Goal: Book appointment/travel/reservation

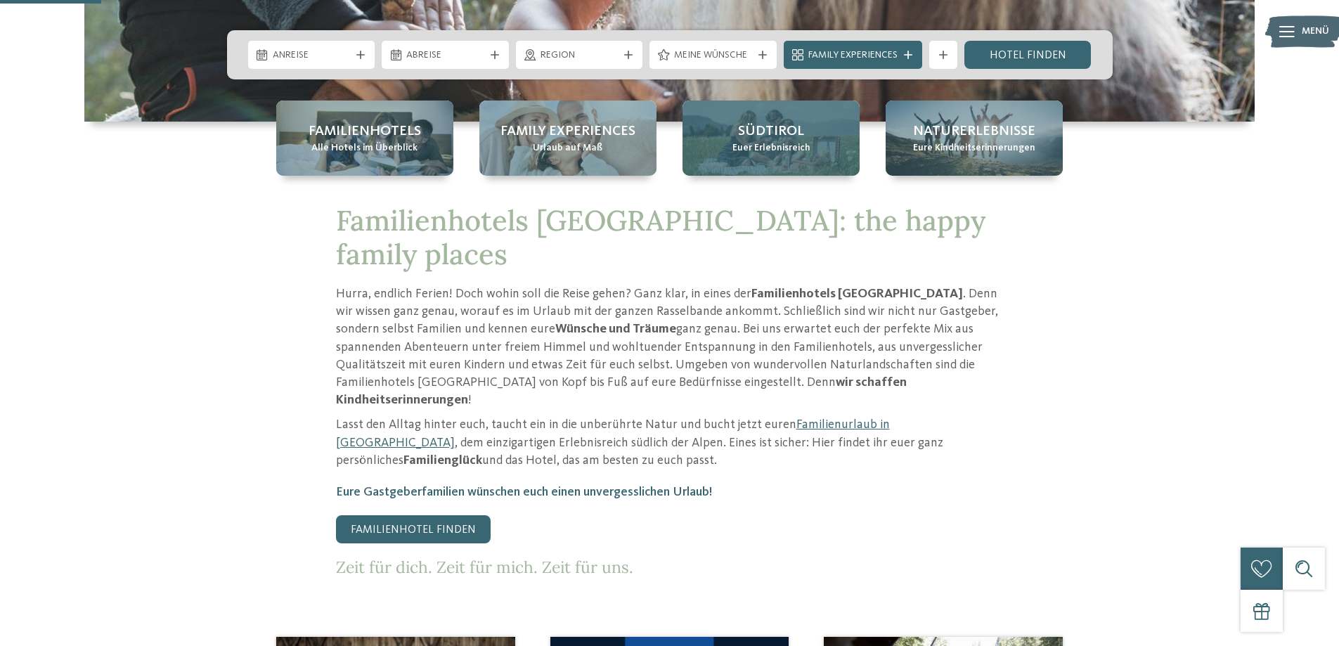
scroll to position [492, 0]
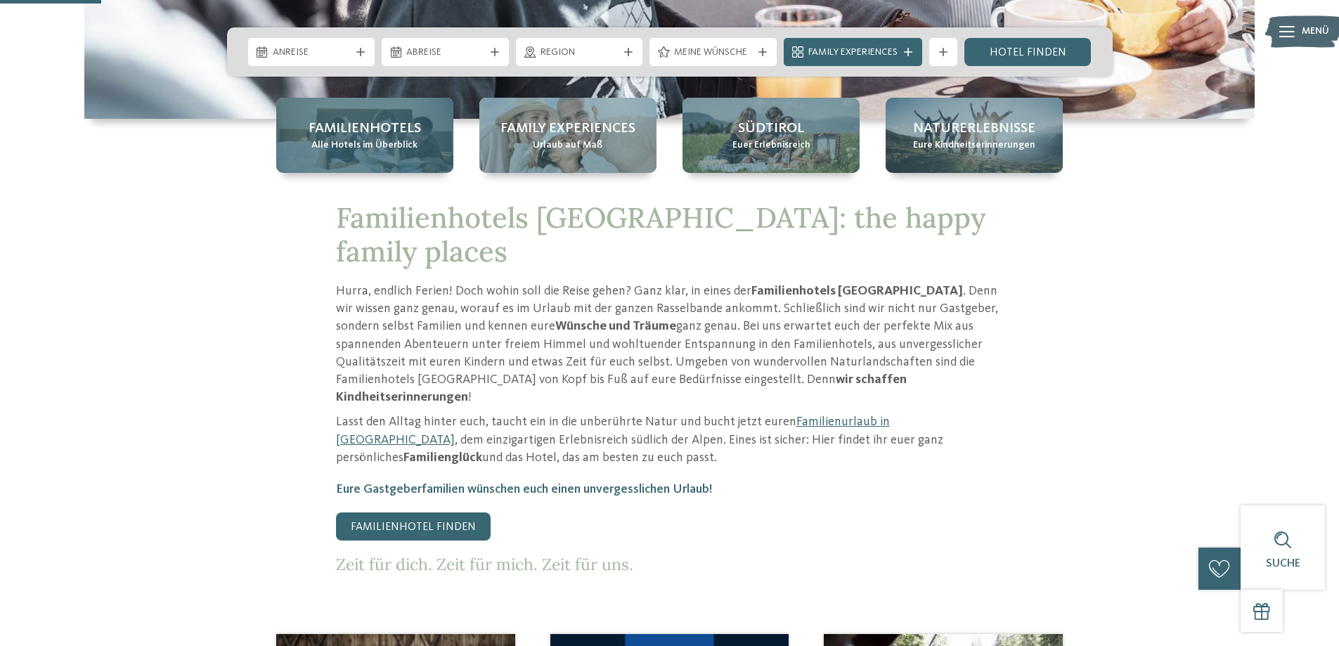
click at [324, 124] on span "Familienhotels" at bounding box center [365, 129] width 112 height 20
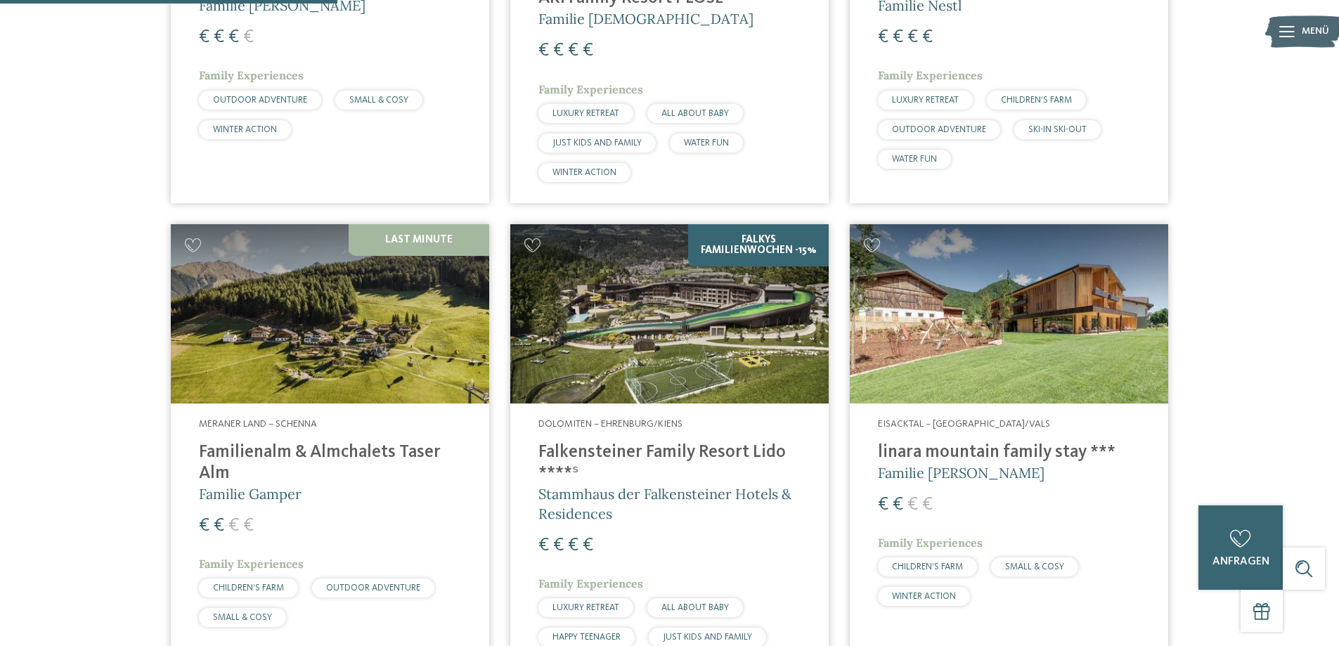
scroll to position [1195, 0]
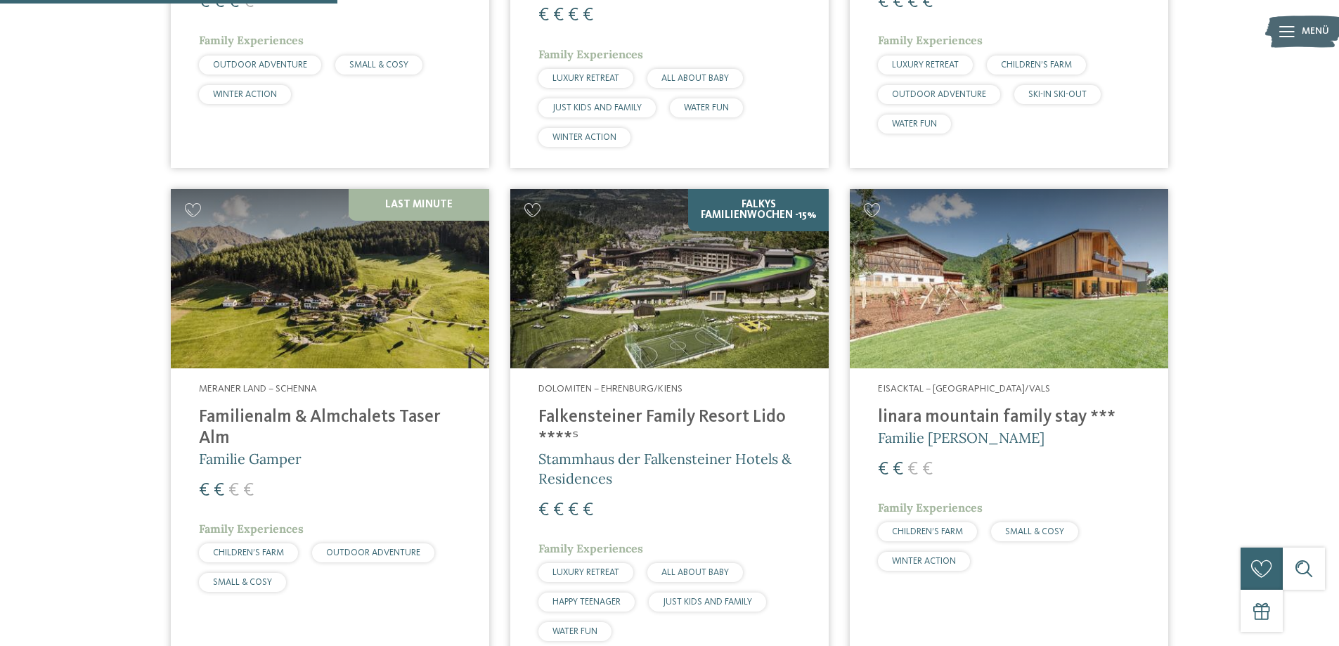
click at [961, 407] on h4 "linara mountain family stay ***" at bounding box center [1009, 417] width 262 height 21
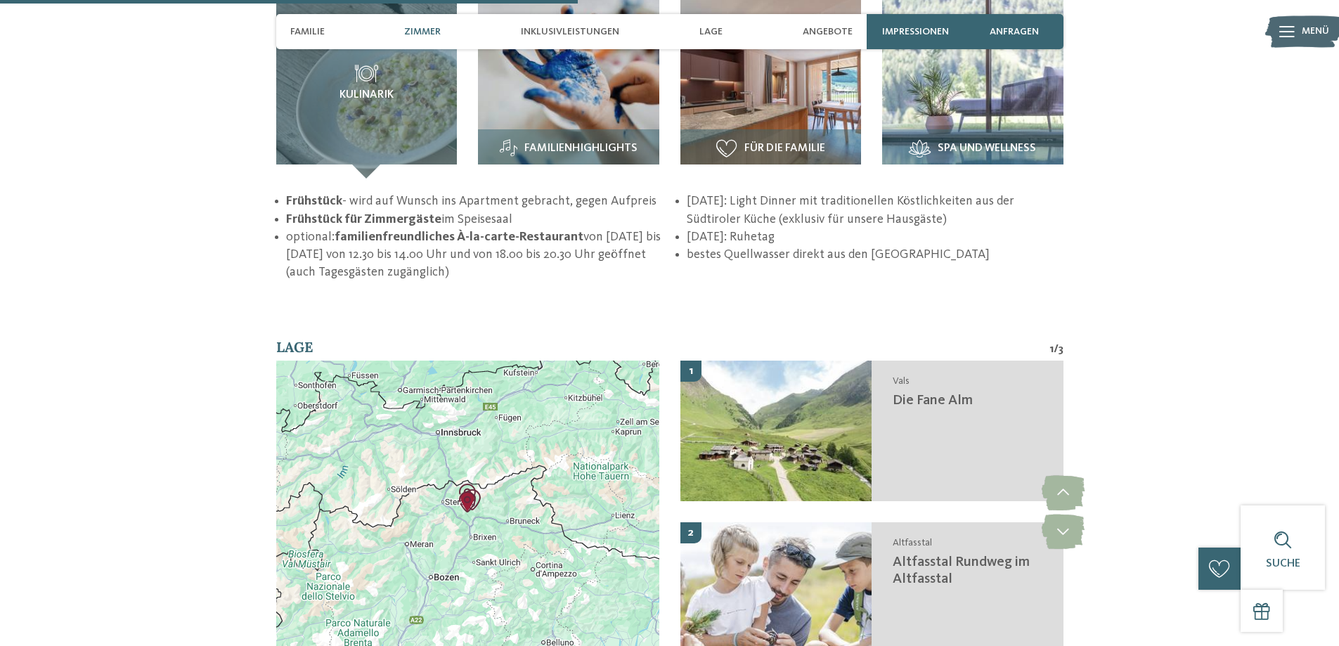
scroll to position [1898, 0]
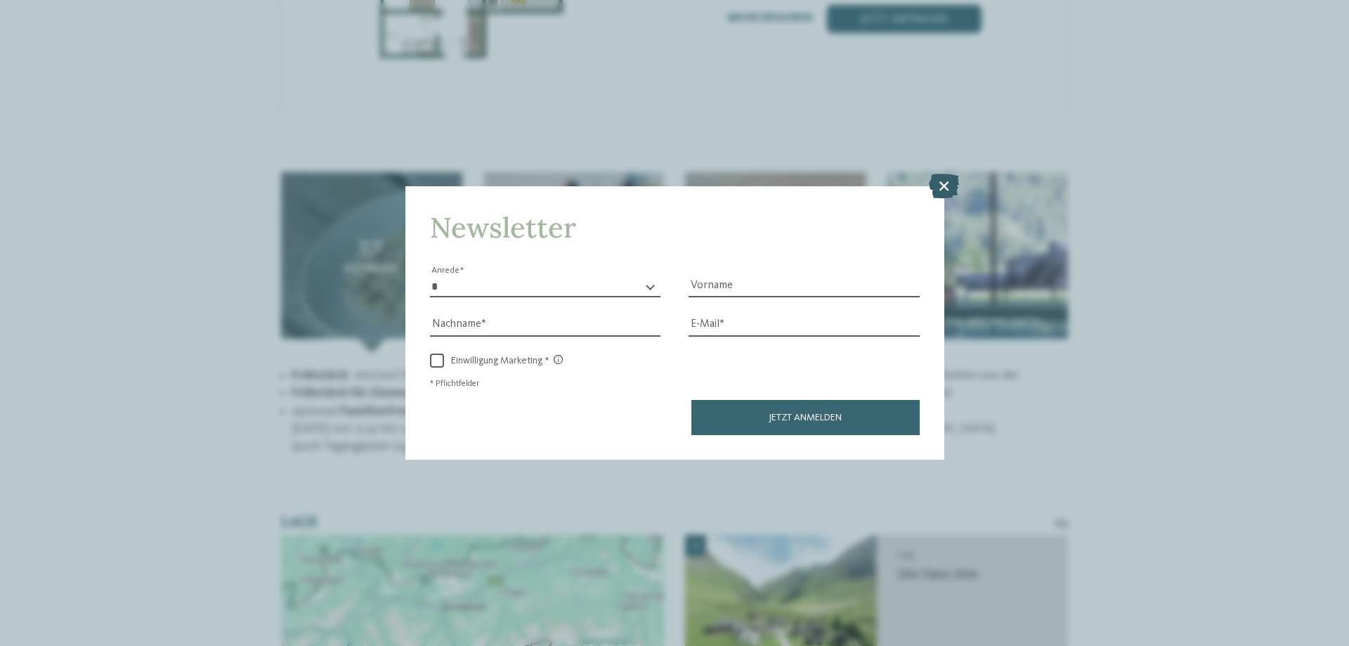
click at [940, 181] on icon at bounding box center [944, 186] width 30 height 25
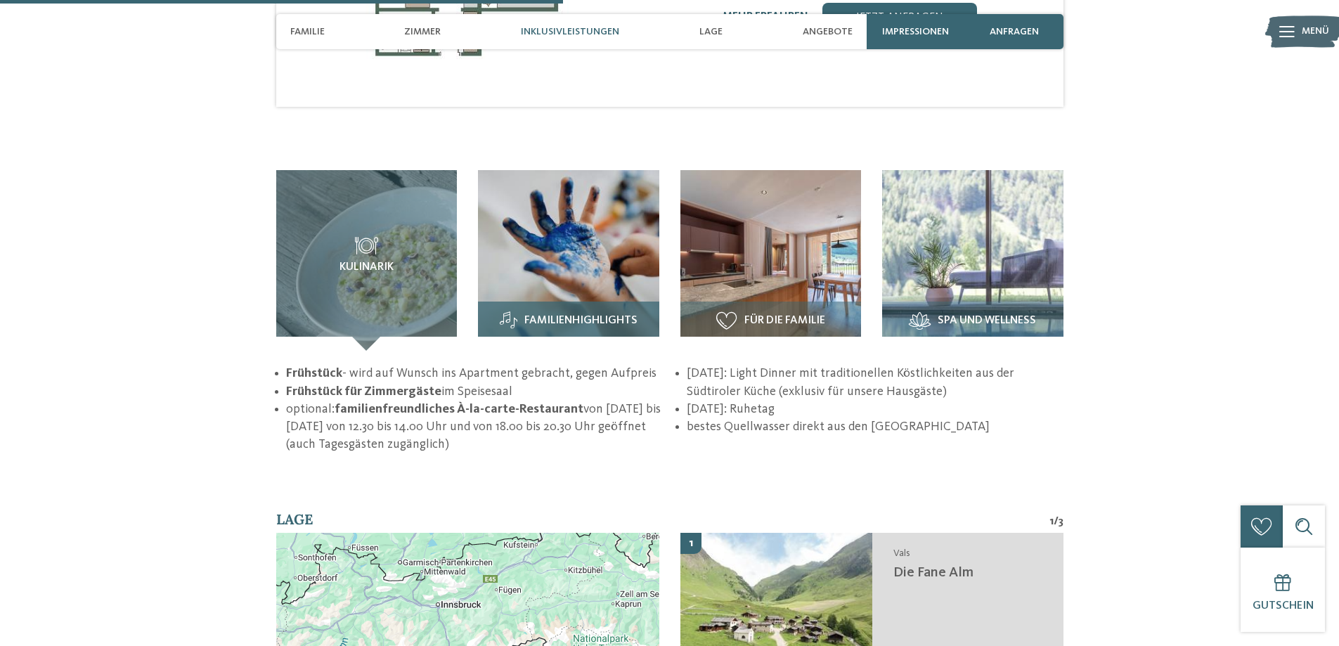
click at [545, 315] on span "Familienhighlights" at bounding box center [580, 321] width 113 height 13
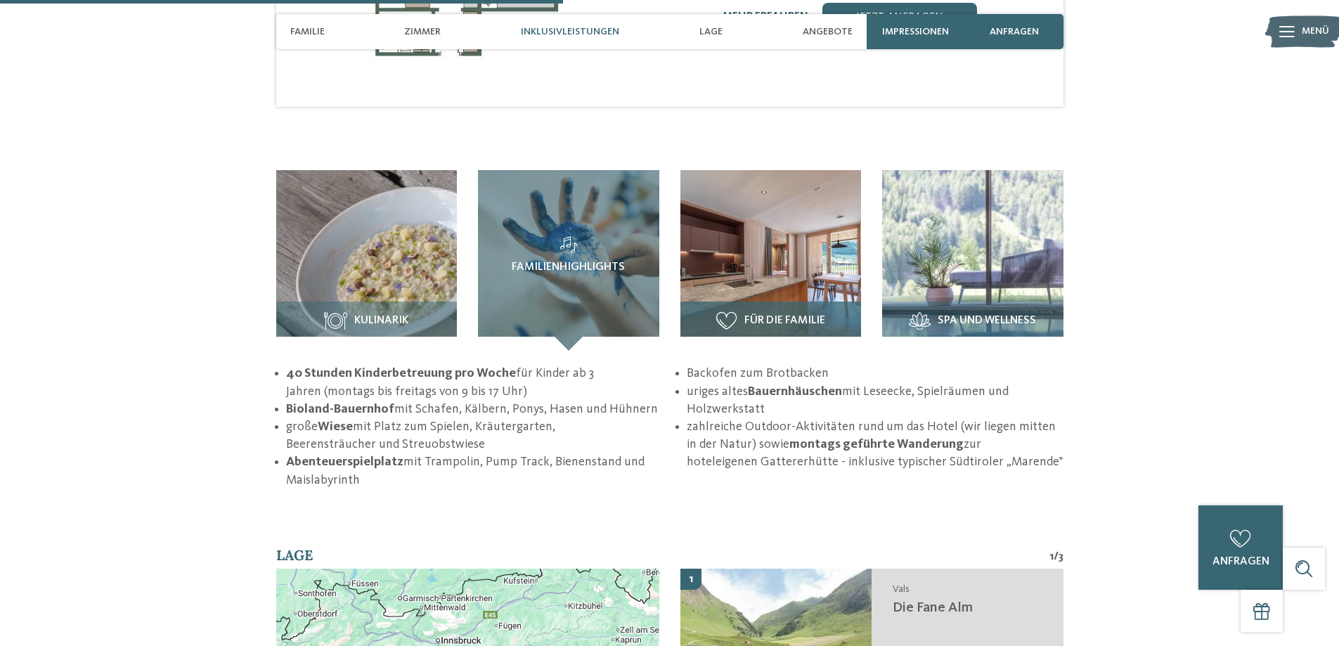
click at [757, 302] on div "Für die Familie" at bounding box center [770, 326] width 181 height 49
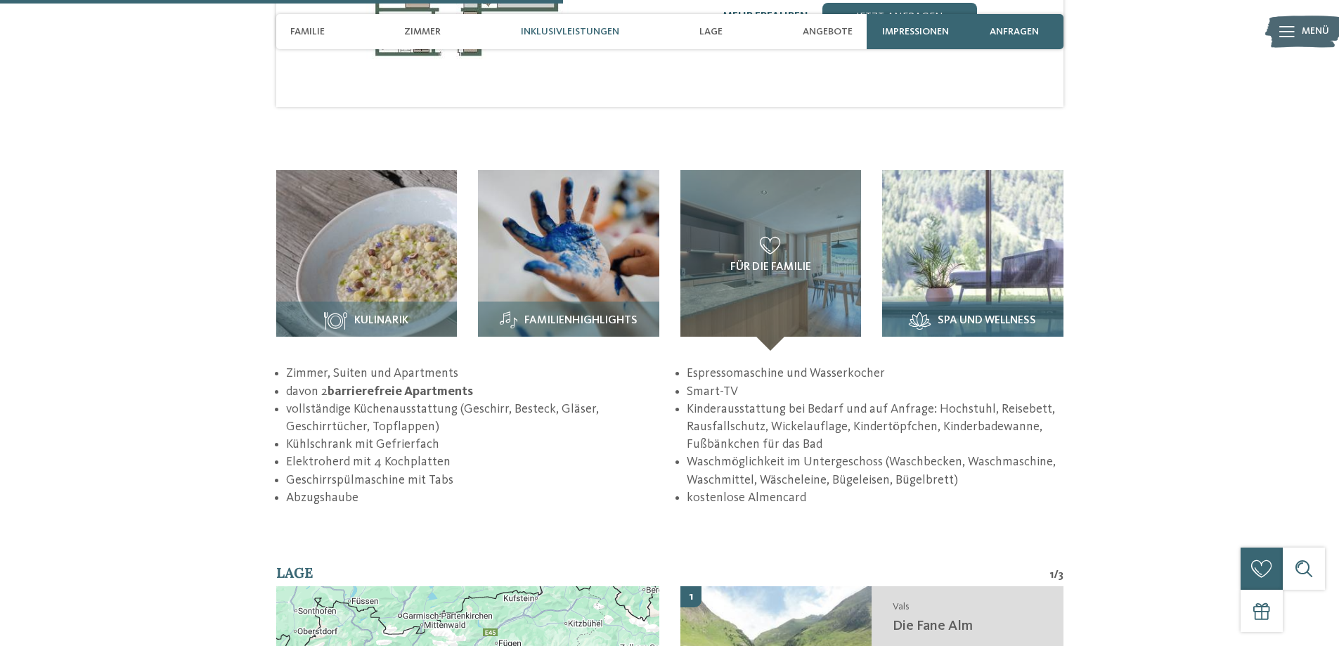
click at [936, 312] on h3 "Spa und Wellness" at bounding box center [972, 321] width 167 height 18
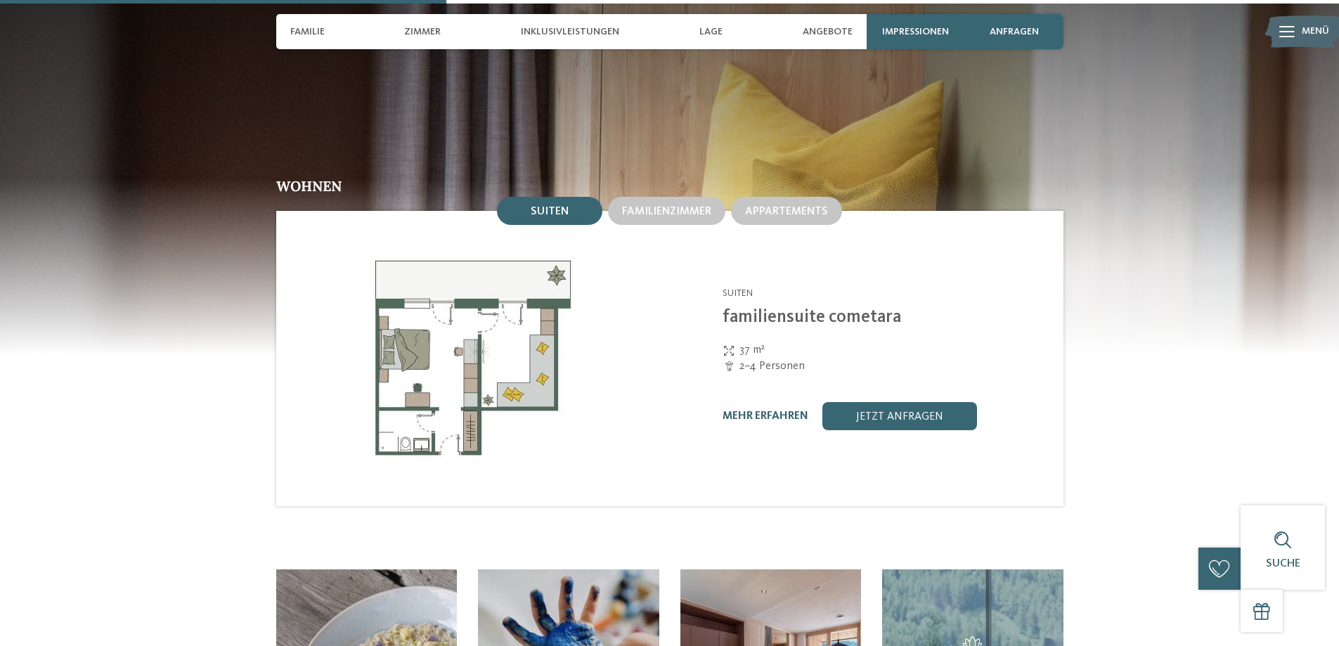
scroll to position [1476, 0]
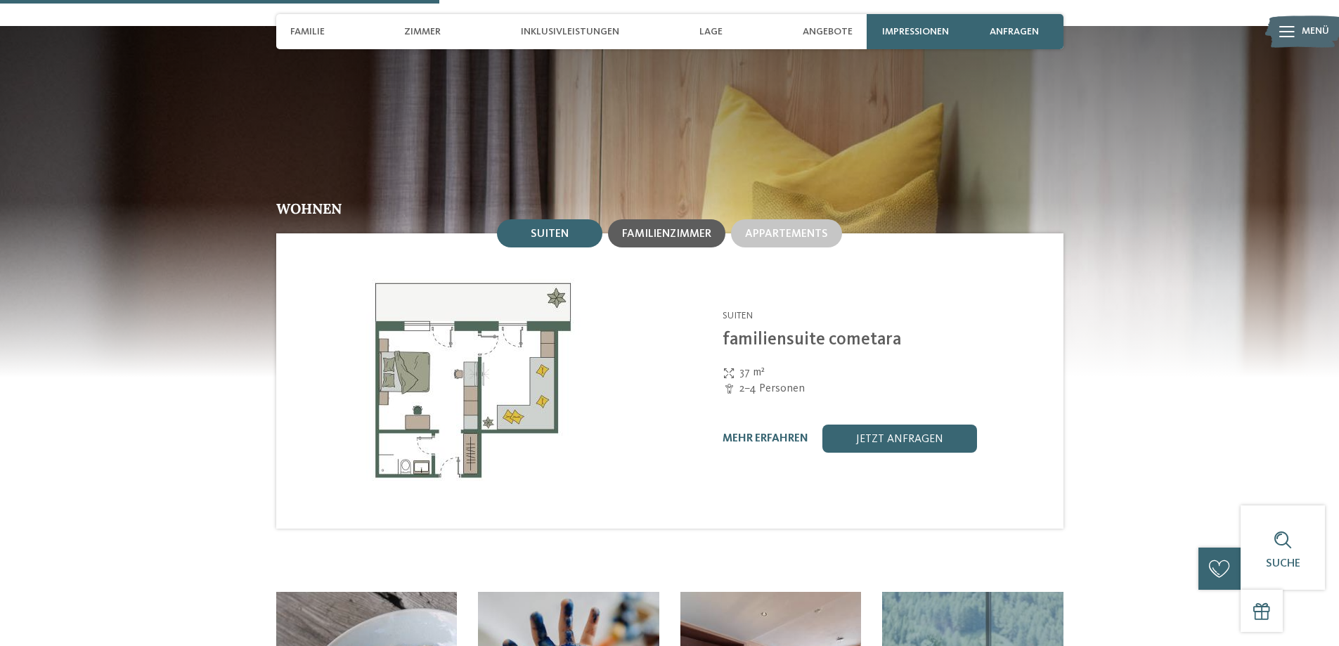
click at [678, 219] on div "Familienzimmer" at bounding box center [666, 233] width 117 height 28
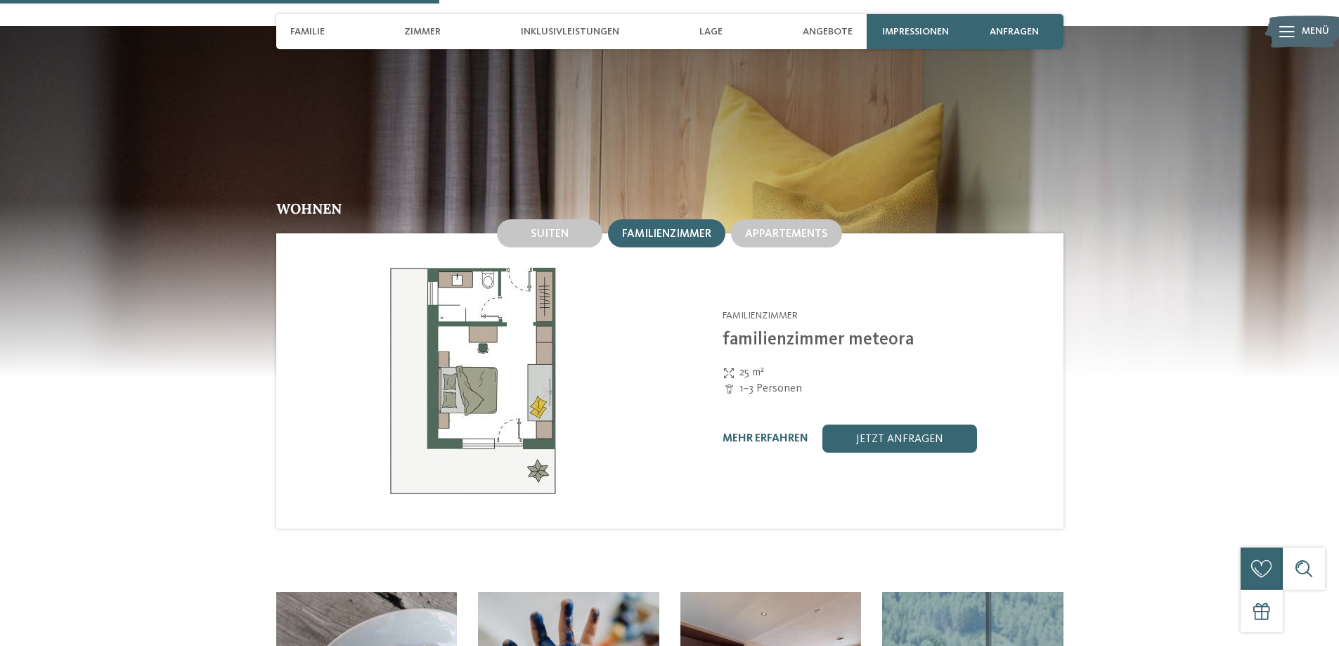
click at [817, 233] on div "Linara Mühlbach/Vals - Eisacktal Familienzimmer familienzimmer meteora 25 m² 1–…" at bounding box center [867, 380] width 394 height 295
click at [805, 219] on div "Appartements" at bounding box center [786, 233] width 111 height 28
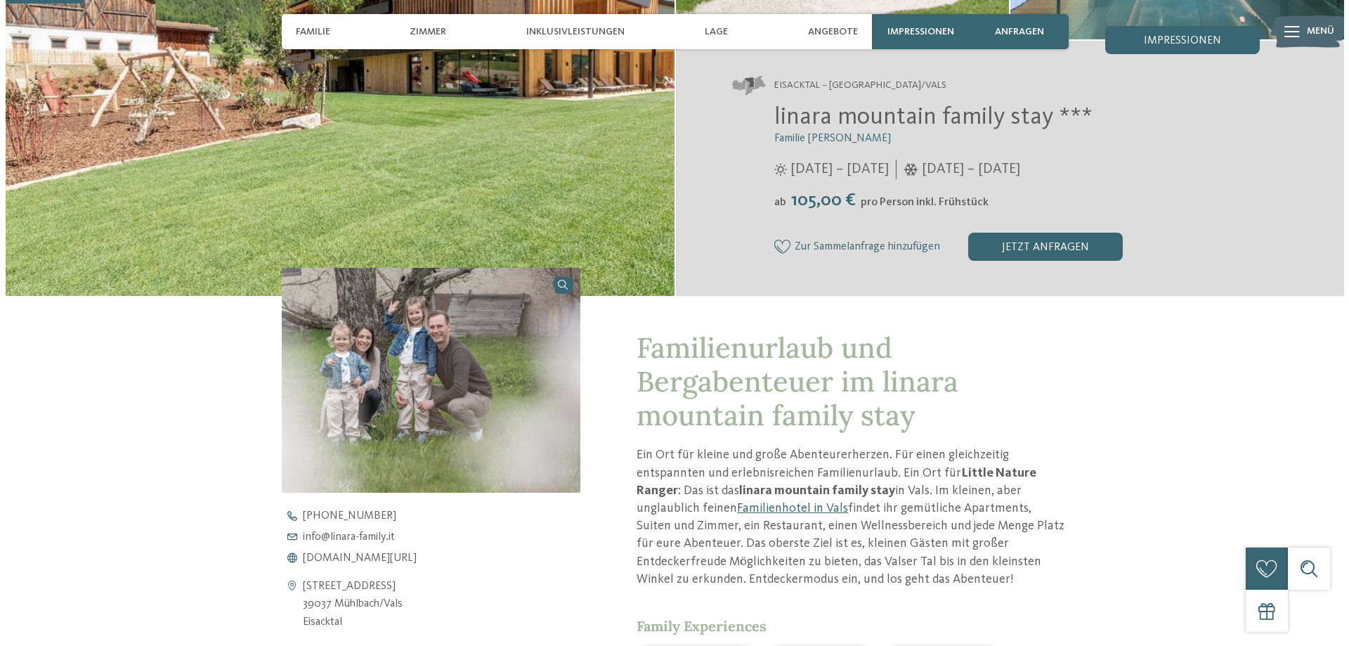
scroll to position [0, 0]
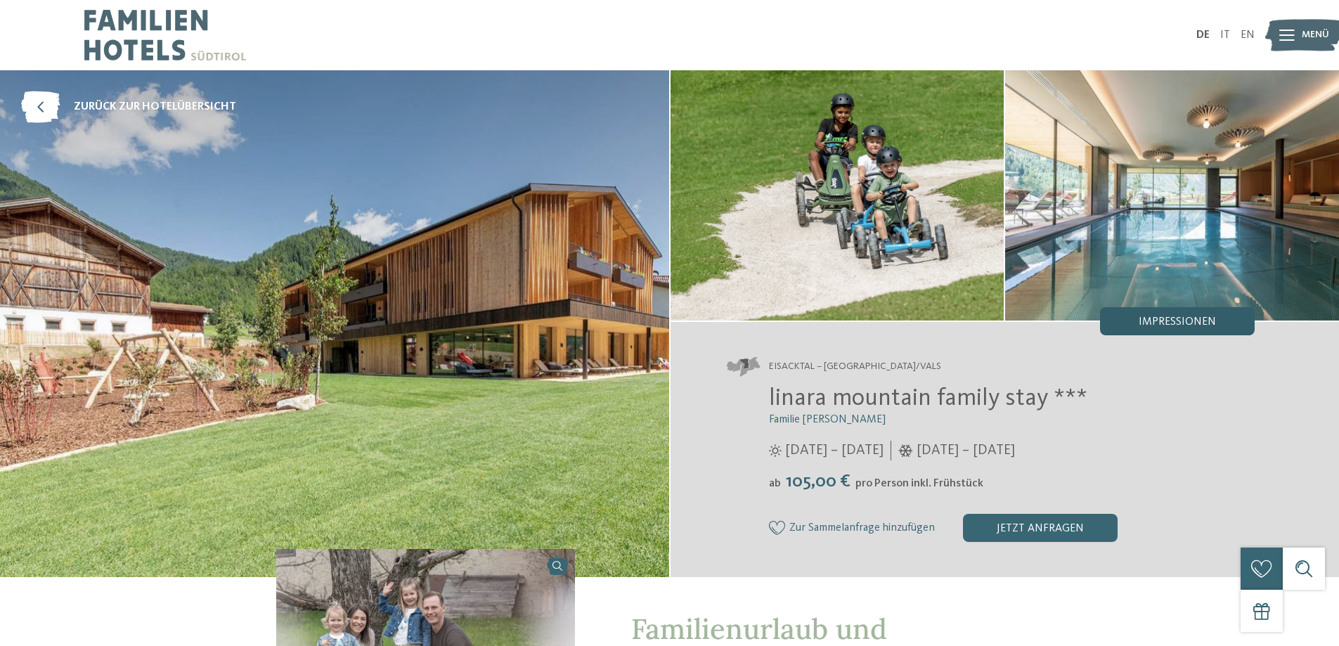
click at [1169, 316] on span "Impressionen" at bounding box center [1177, 321] width 77 height 11
